Goal: Find specific page/section: Find specific page/section

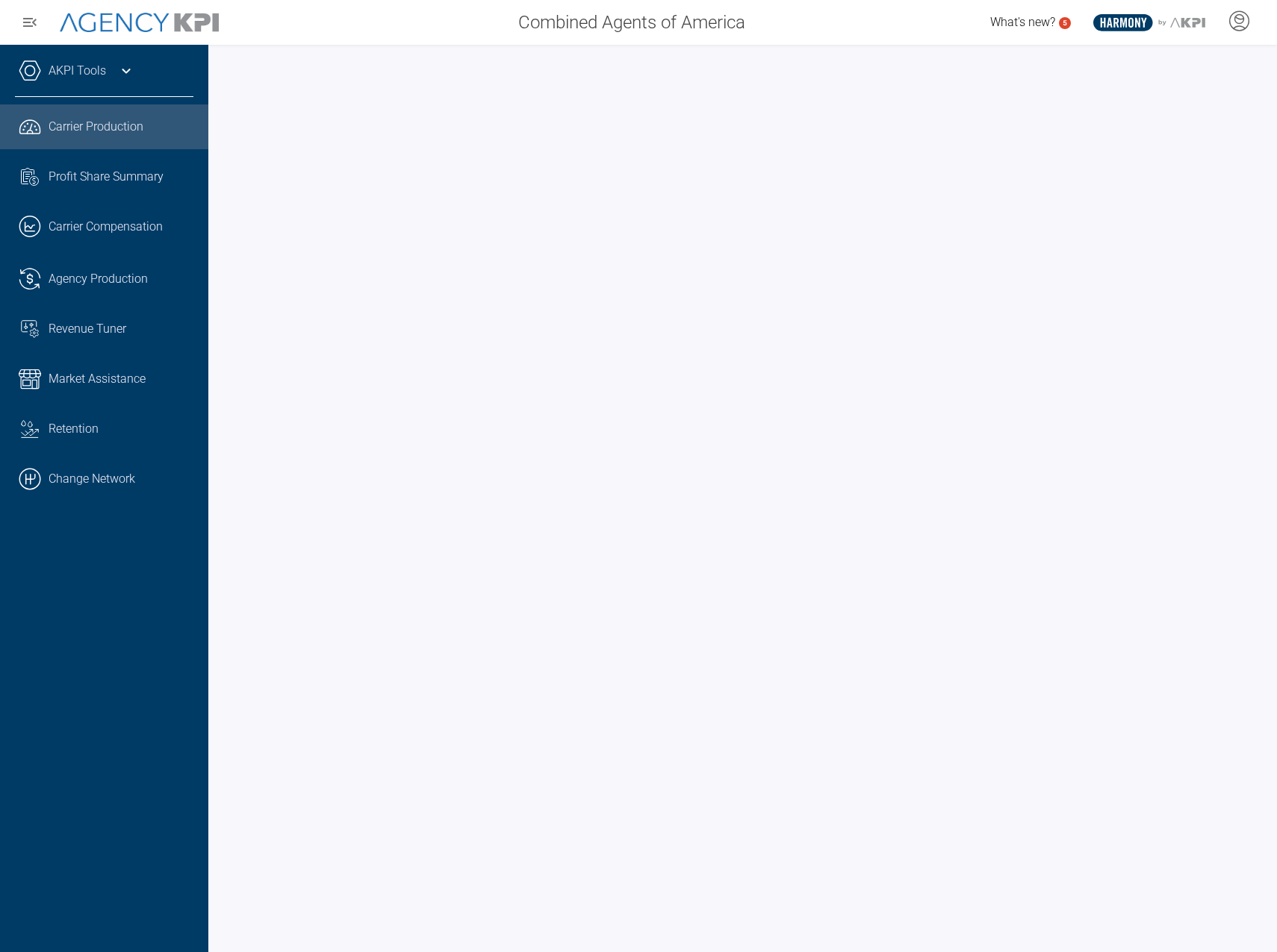
click at [127, 73] on icon at bounding box center [126, 71] width 18 height 18
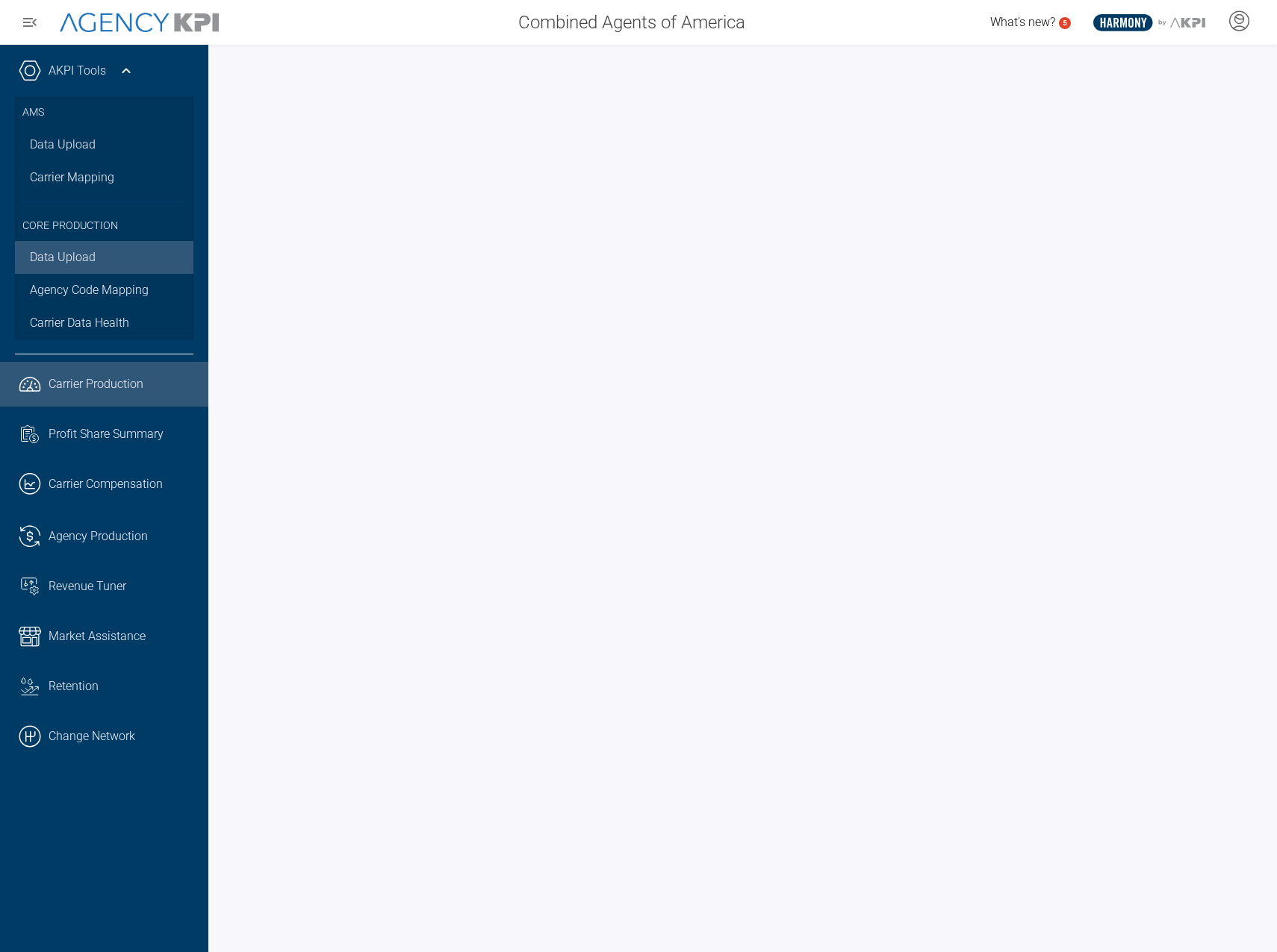
click at [54, 263] on link "Data Upload" at bounding box center [104, 256] width 179 height 33
